Goal: Find contact information: Obtain details needed to contact an individual or organization

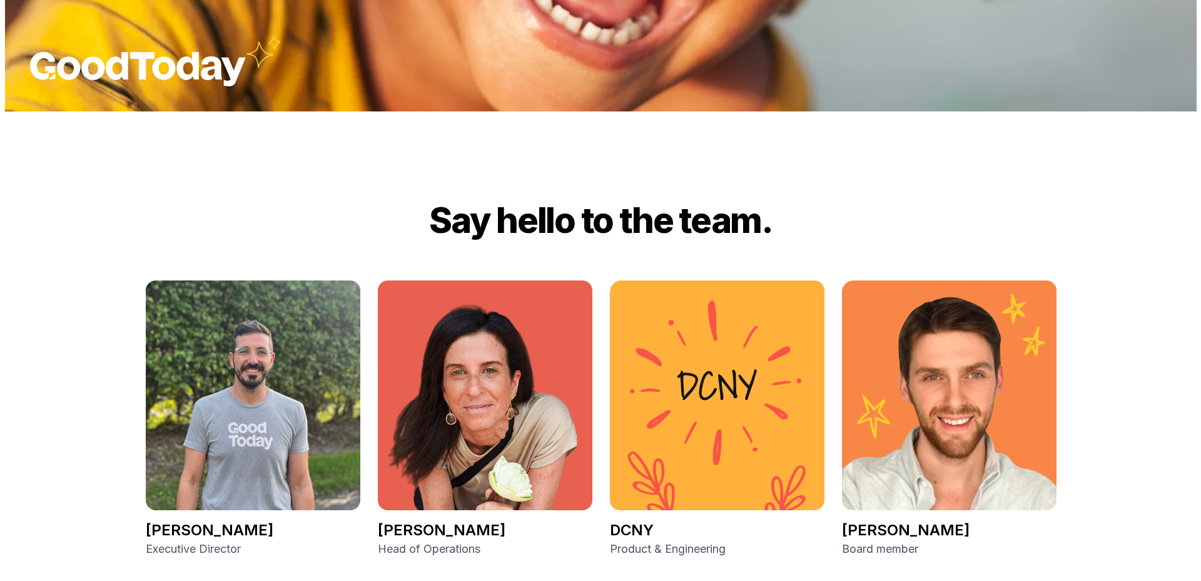
scroll to position [1884, 0]
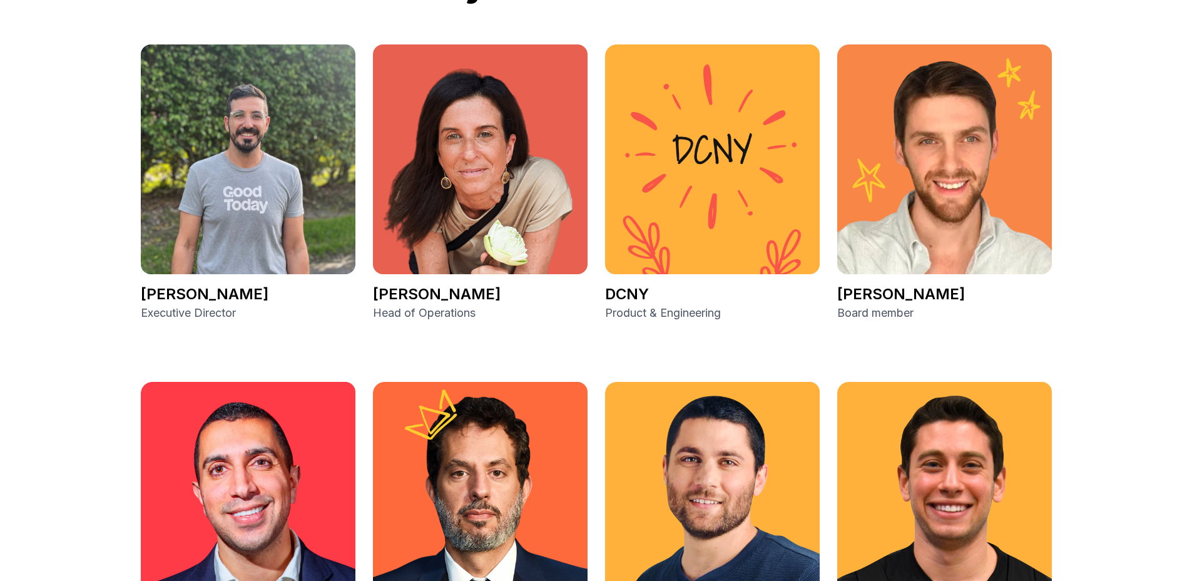
click at [402, 293] on p "[PERSON_NAME]" at bounding box center [480, 294] width 215 height 20
click at [418, 292] on p "[PERSON_NAME]" at bounding box center [480, 294] width 215 height 20
click at [486, 212] on img at bounding box center [480, 159] width 215 height 230
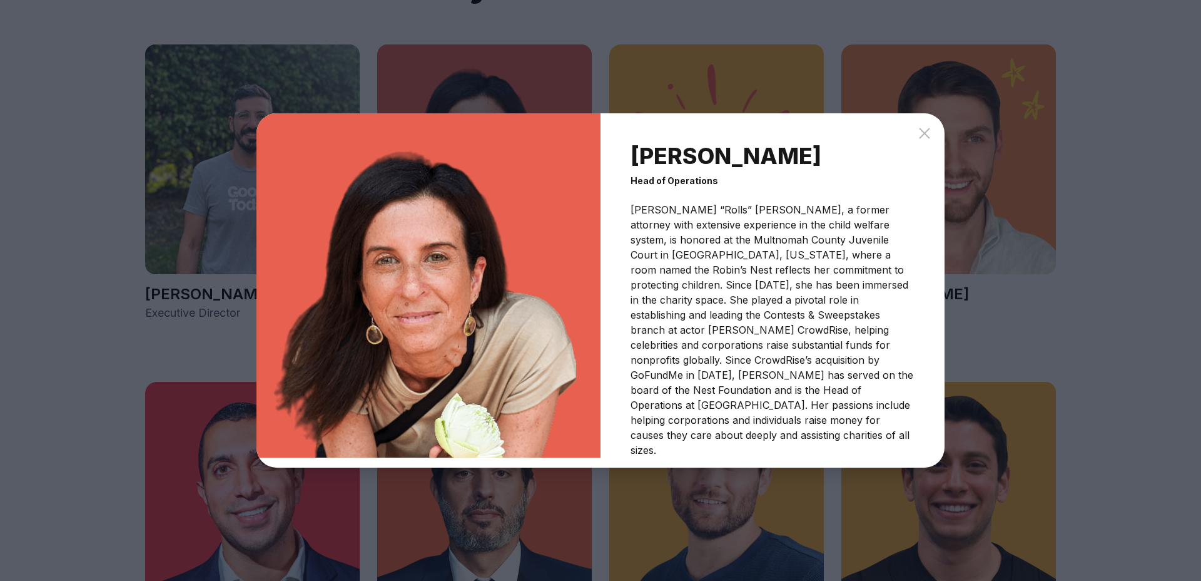
click at [663, 183] on div "Head of Operations" at bounding box center [773, 181] width 284 height 13
copy div "Head of Operations"
click at [643, 207] on p "Robin “Rolls” Wolfe, a former attorney with extensive experience in the child w…" at bounding box center [773, 329] width 284 height 255
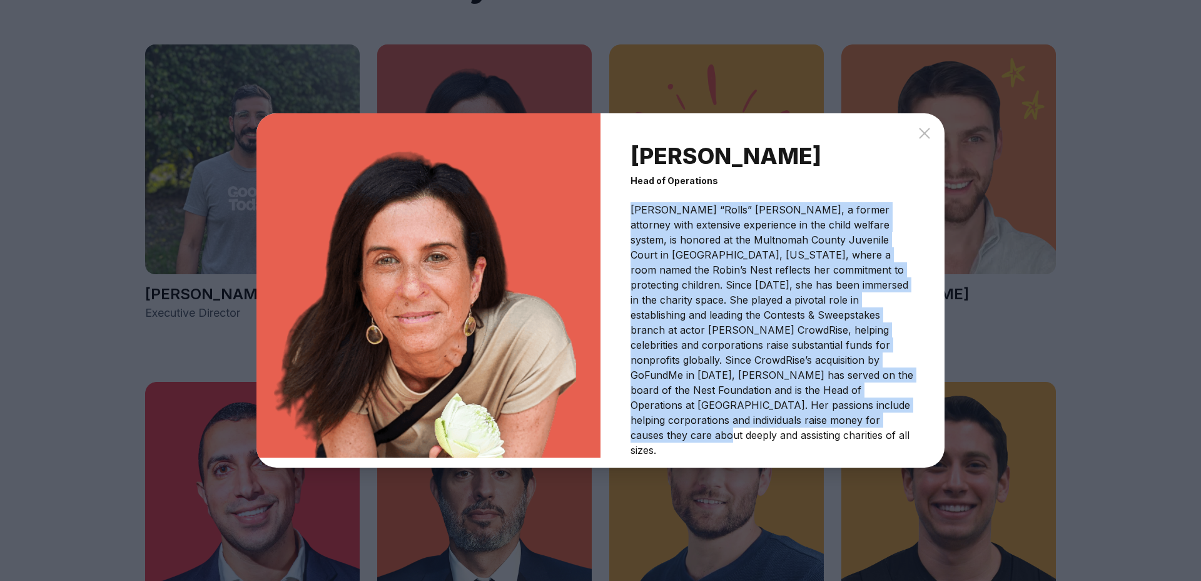
drag, startPoint x: 633, startPoint y: 214, endPoint x: 830, endPoint y: 437, distance: 297.9
click at [830, 437] on div "Robin Wolfe Head of Operations Robin “Rolls” Wolfe, a former attorney with exte…" at bounding box center [773, 290] width 344 height 354
copy p "Robin “Rolls” Wolfe, a former attorney with extensive experience in the child w…"
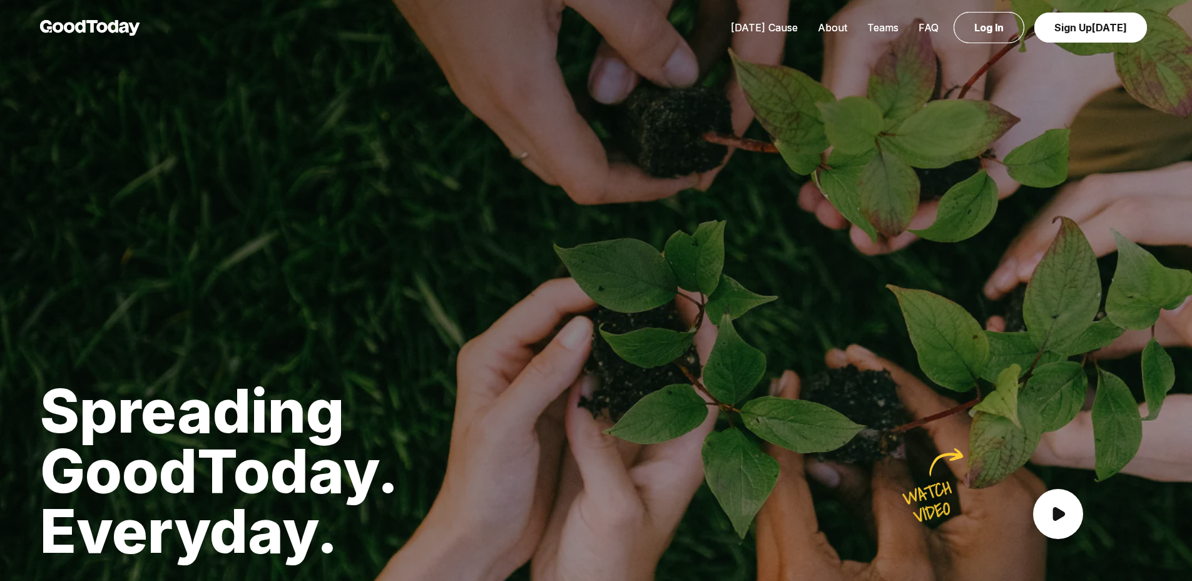
drag, startPoint x: 309, startPoint y: 288, endPoint x: 261, endPoint y: 256, distance: 57.8
click at [309, 287] on div at bounding box center [596, 290] width 1192 height 581
click at [97, 20] on img at bounding box center [90, 28] width 100 height 16
